Goal: Task Accomplishment & Management: Use online tool/utility

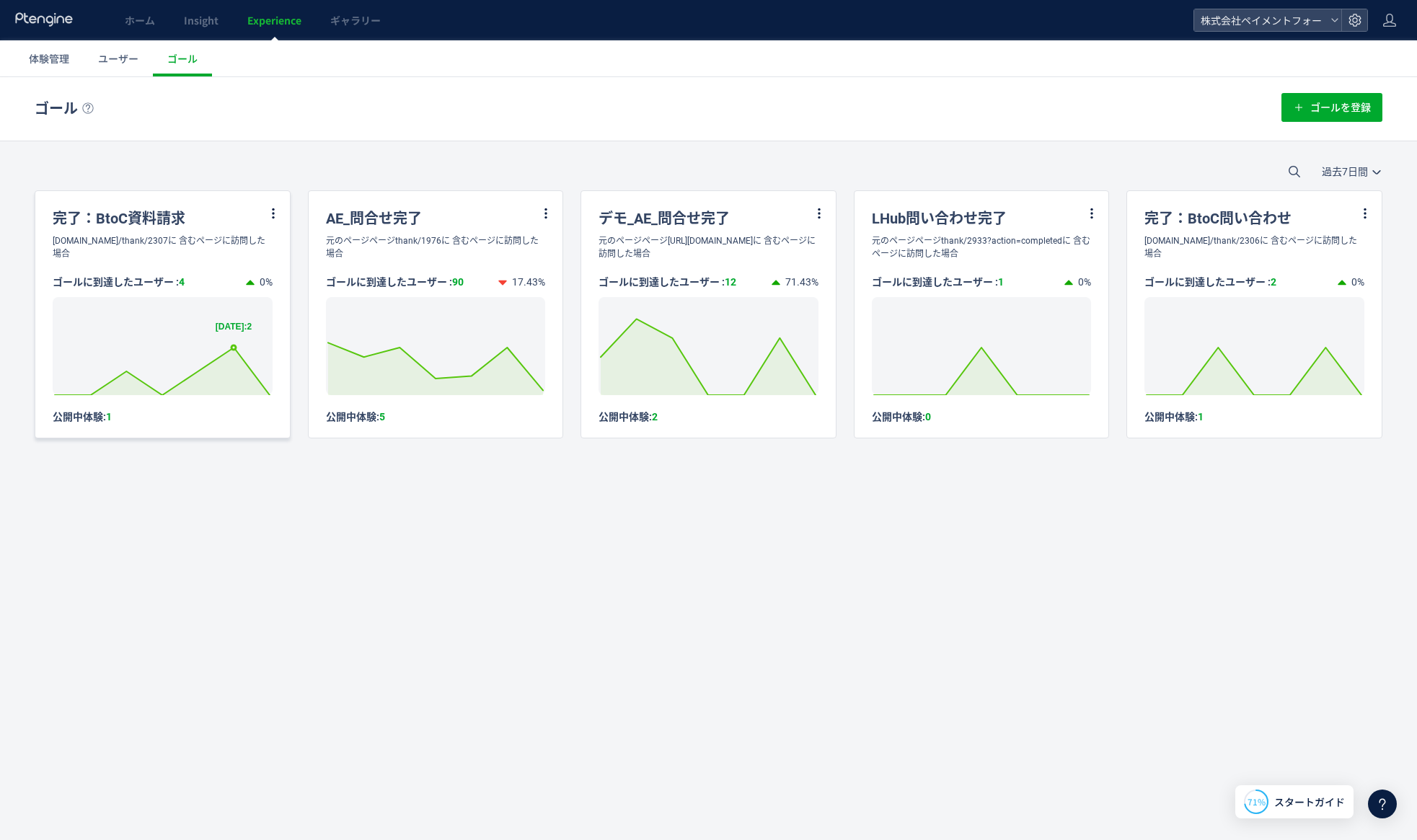
click at [233, 350] on icon at bounding box center [233, 347] width 4 height 4
click at [1298, 215] on icon at bounding box center [1366, 213] width 13 height 13
click at [1270, 490] on div "ゴール ゴールを登録 過去7日間 [DATE] 過去7日間 過去30日間 完了：BtoC資料請求 [DOMAIN_NAME]/thank/2307に 含むペー…" at bounding box center [708, 293] width 1417 height 433
click at [282, 210] on div "完了：BtoC資料請求" at bounding box center [163, 213] width 255 height 43
click at [271, 210] on icon at bounding box center [273, 213] width 13 height 13
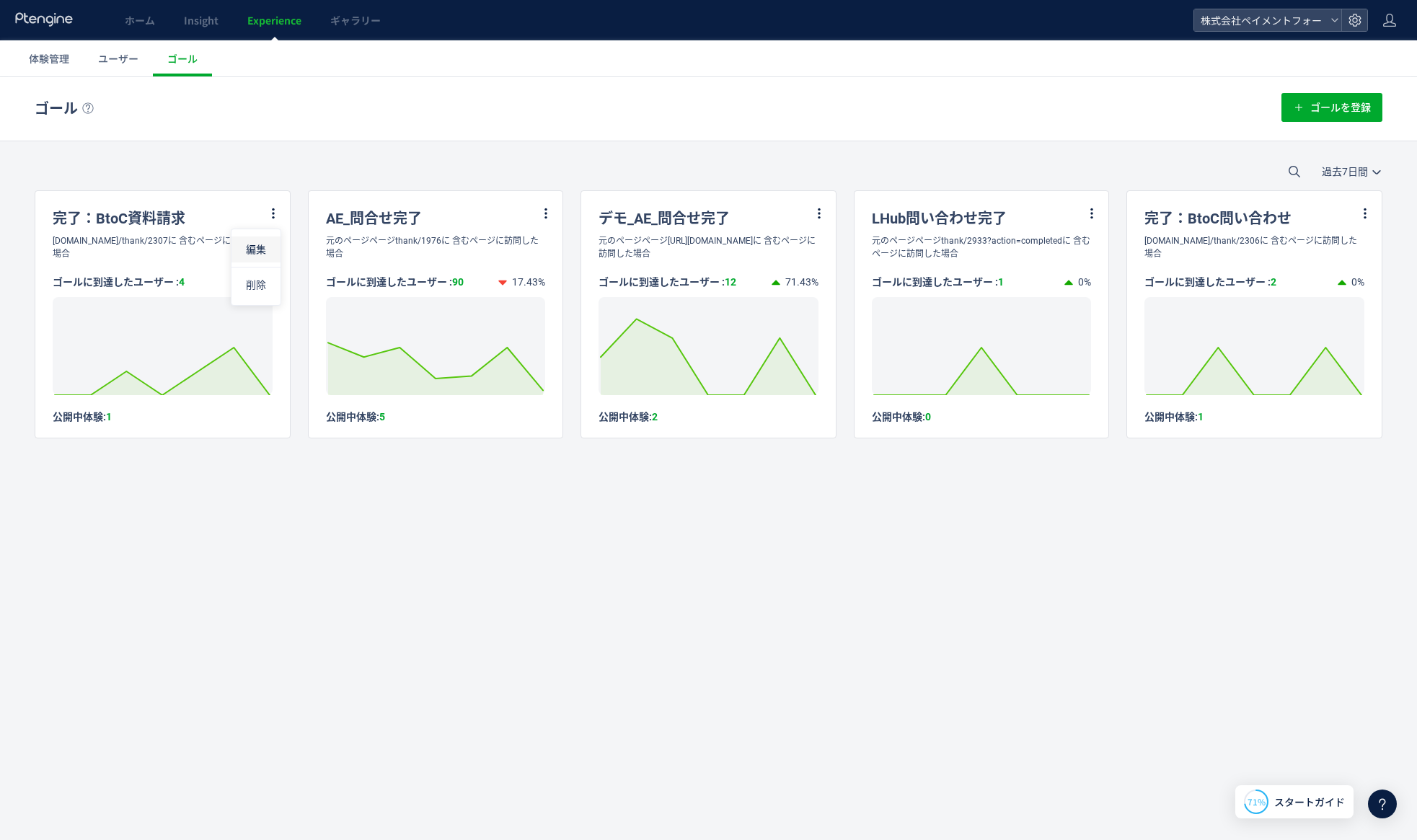
click at [262, 245] on li "編集" at bounding box center [256, 249] width 49 height 26
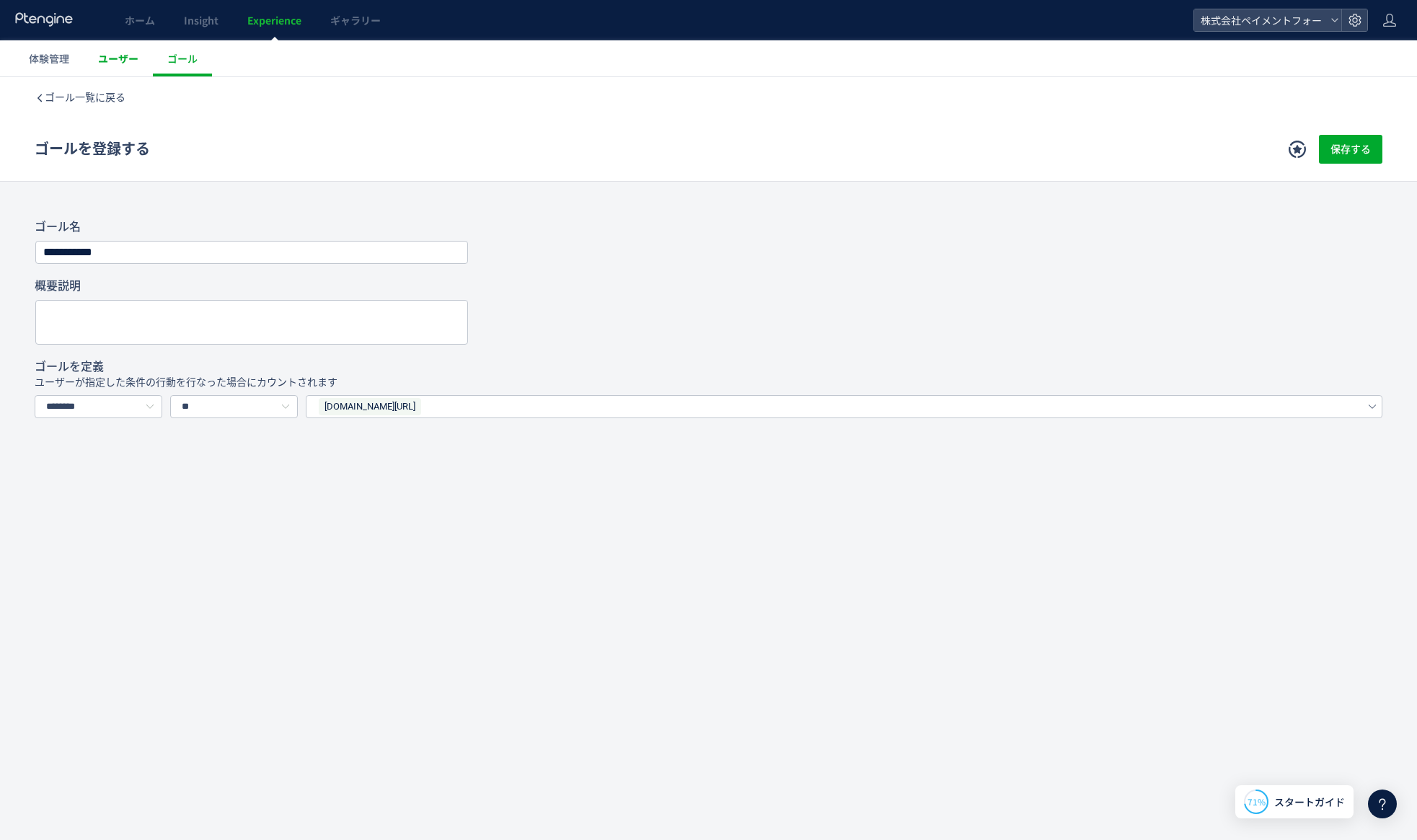
click at [125, 59] on span "ユーザー" at bounding box center [118, 58] width 41 height 14
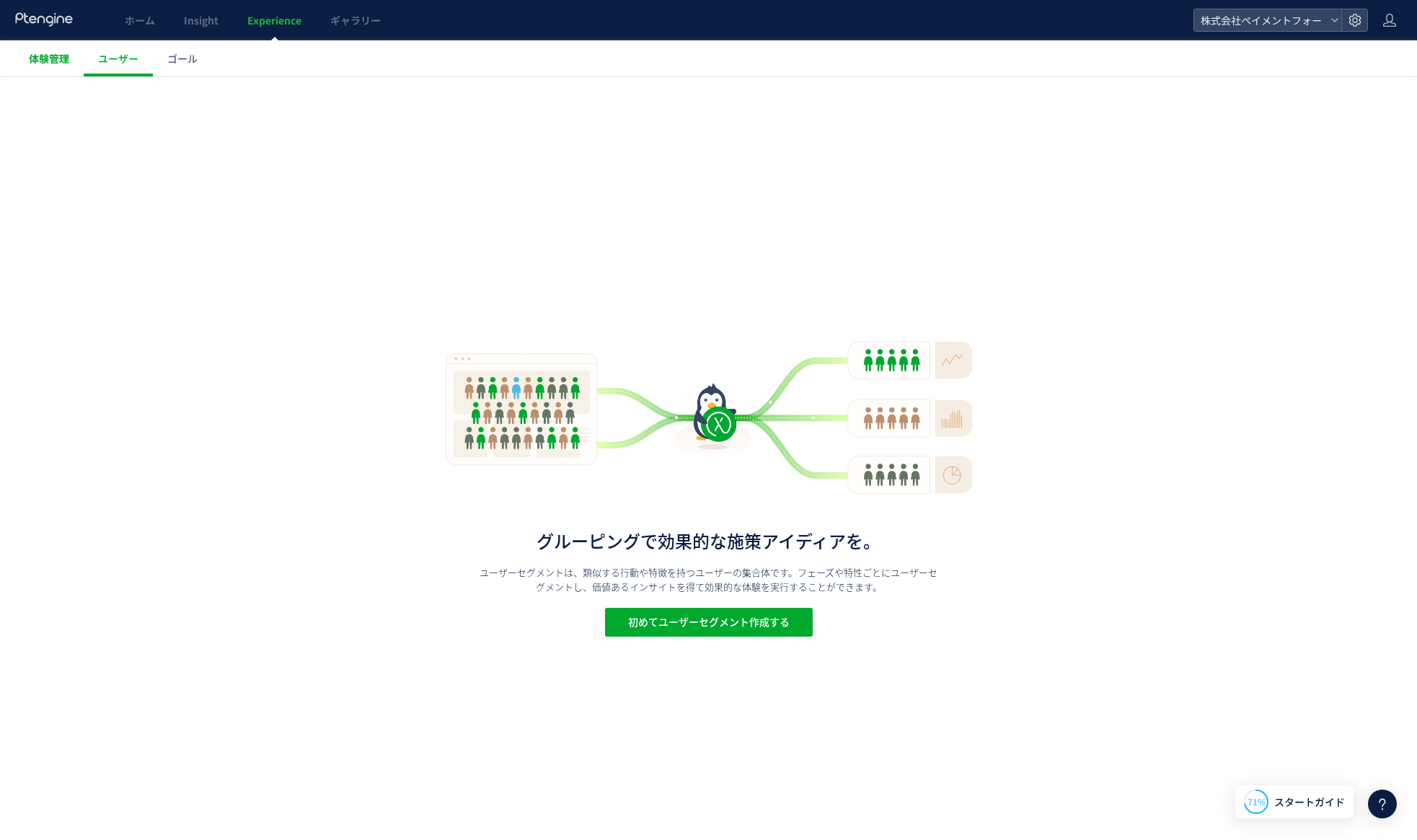
click at [46, 64] on span "体験管理" at bounding box center [49, 58] width 41 height 14
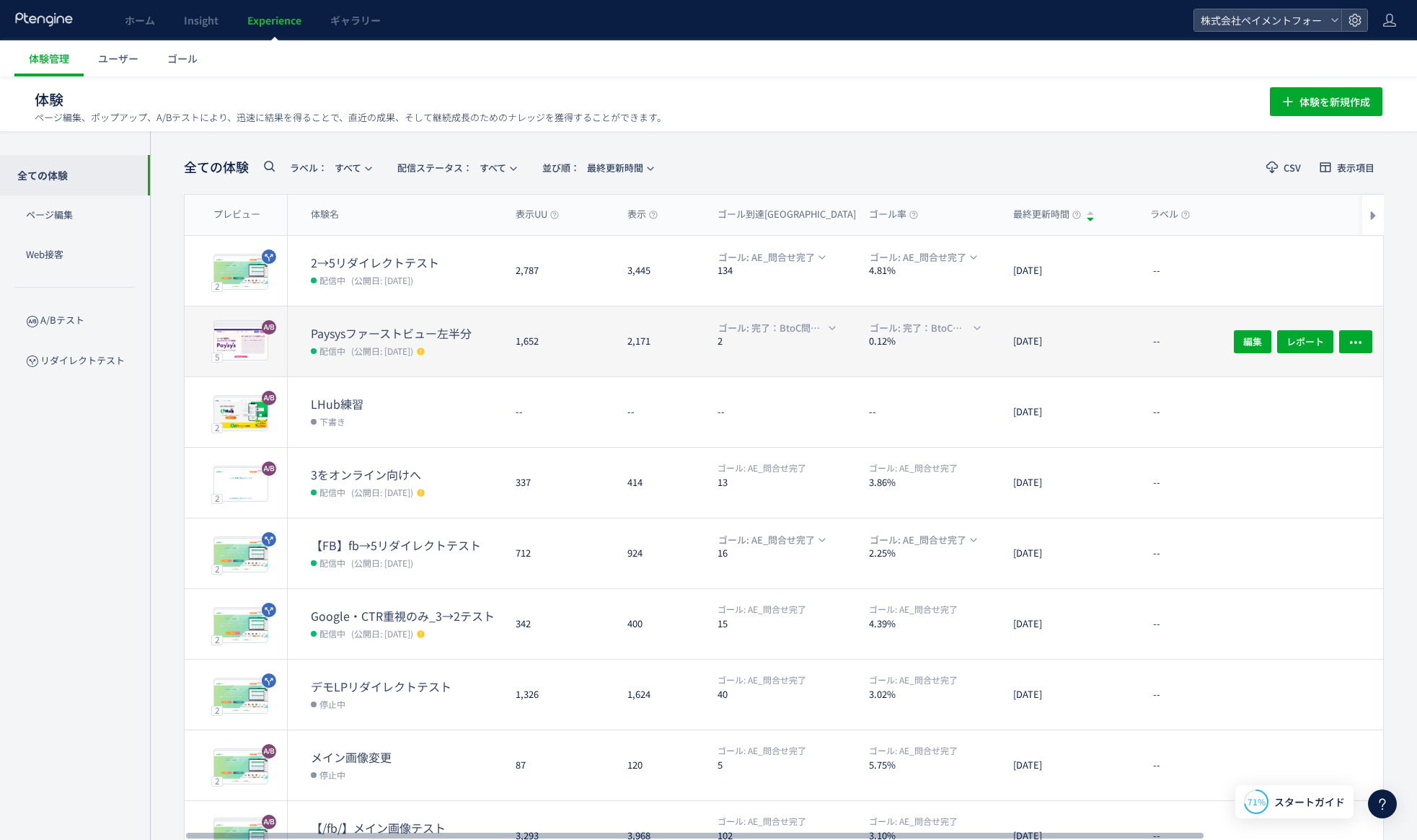
click at [376, 327] on dt "Paysysファーストビュー左半分" at bounding box center [407, 333] width 193 height 16
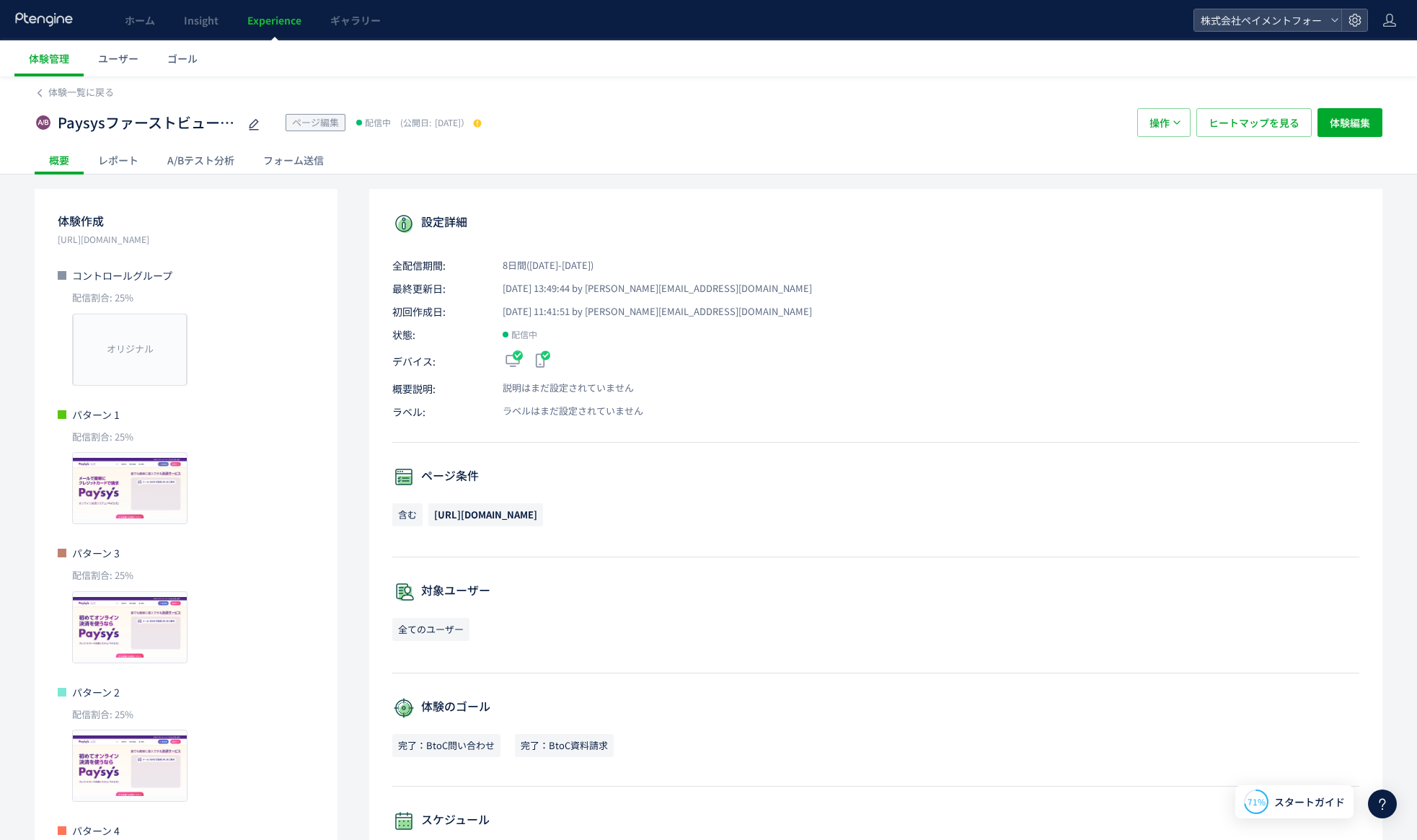
click at [133, 167] on div "レポート" at bounding box center [118, 160] width 69 height 29
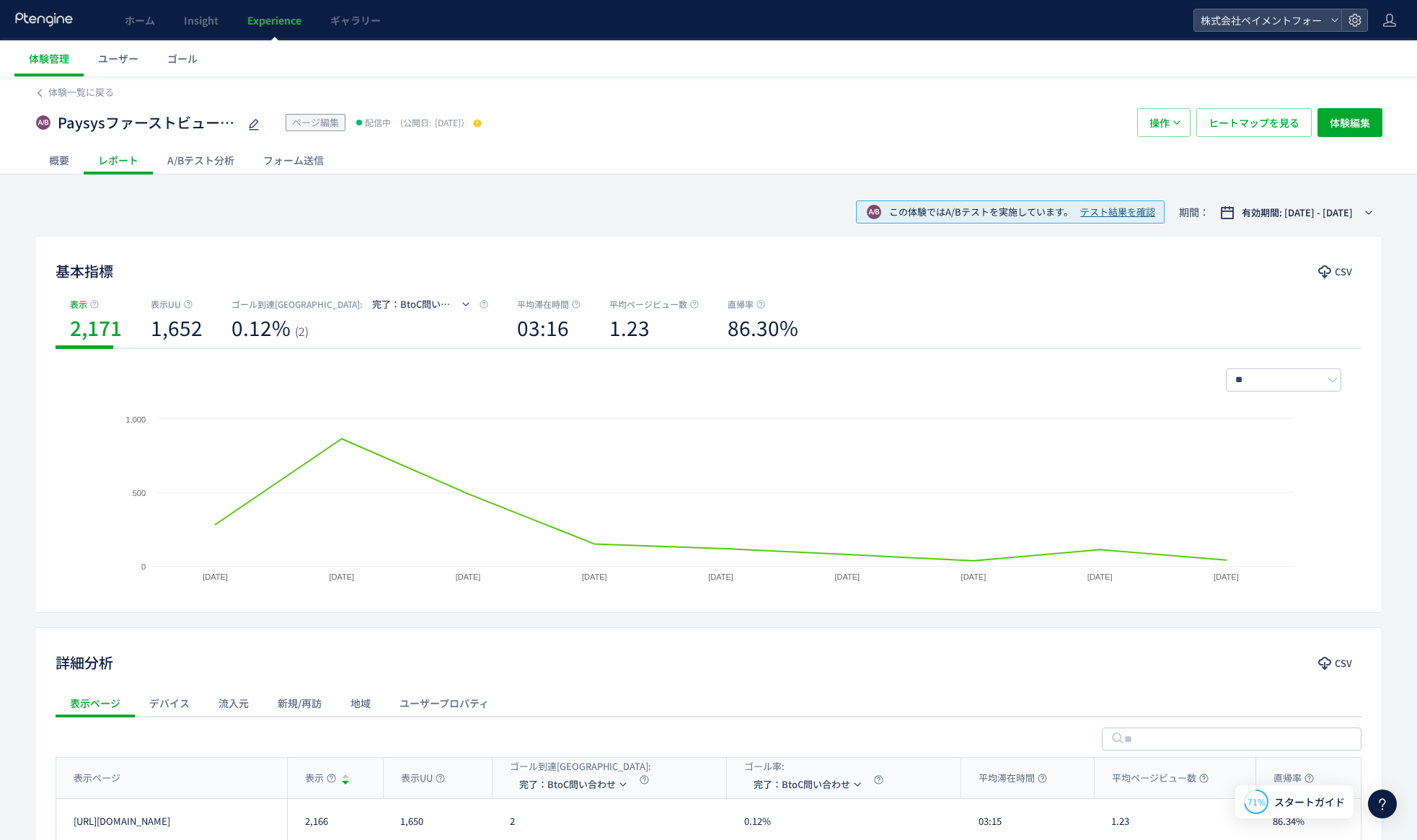
click at [214, 167] on div "A/Bテスト分析" at bounding box center [200, 160] width 96 height 29
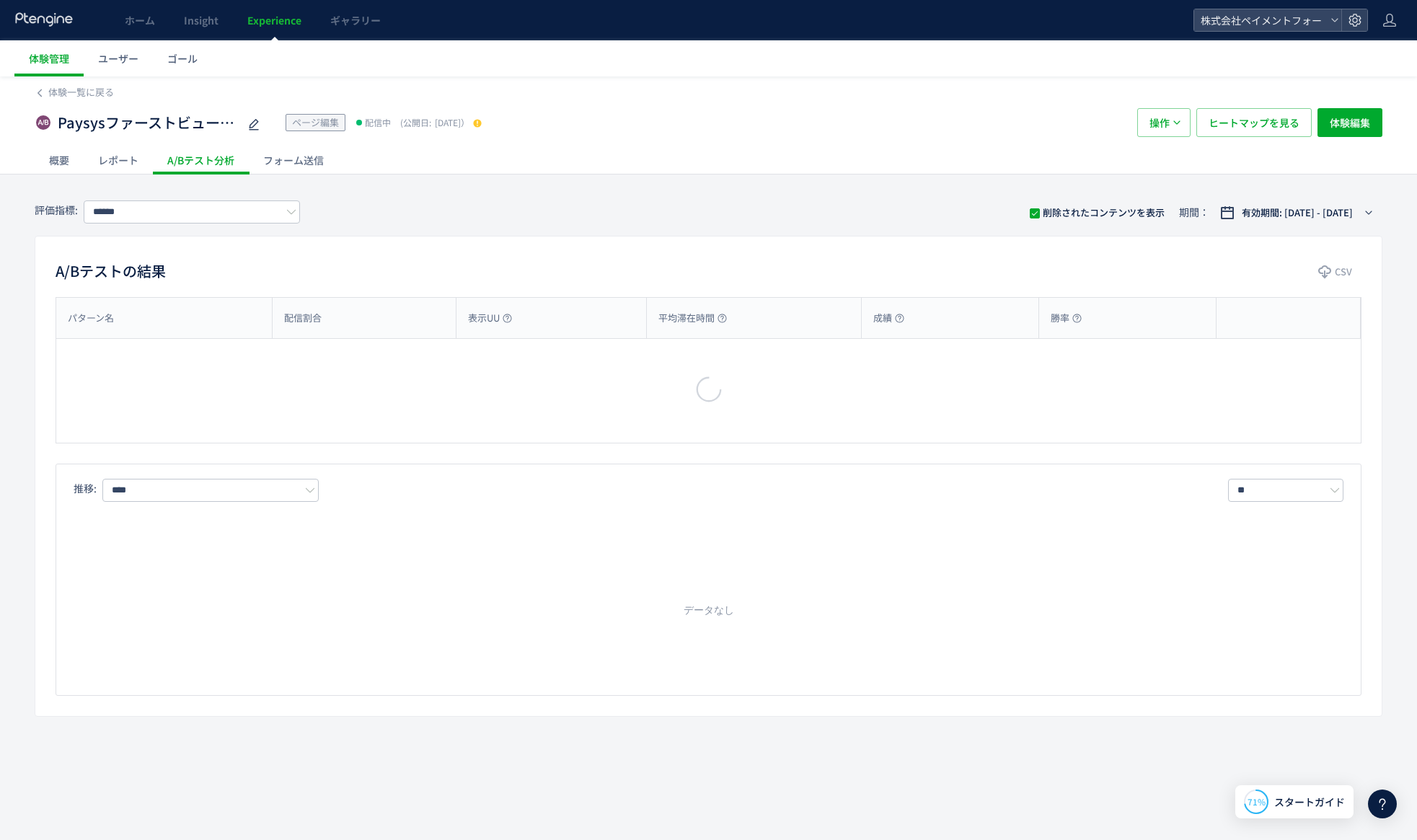
type input "**********"
